Goal: Task Accomplishment & Management: Use online tool/utility

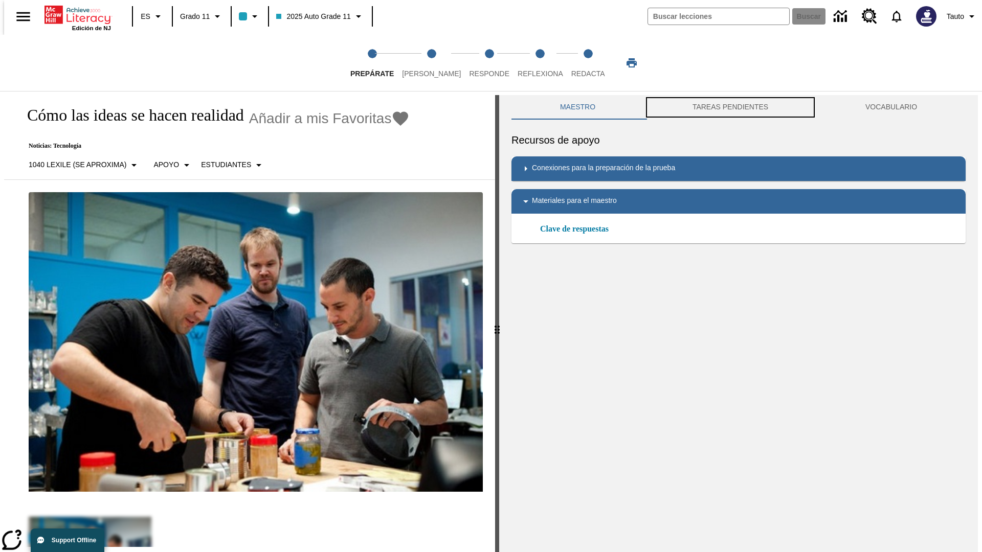
click at [730, 107] on button "TAREAS PENDIENTES" at bounding box center [730, 107] width 173 height 25
